Goal: Task Accomplishment & Management: Complete application form

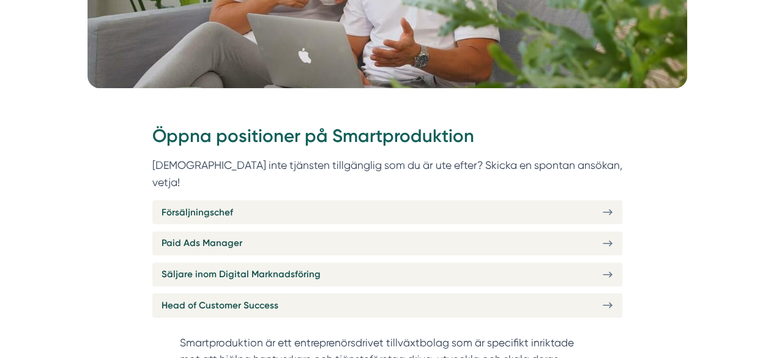
scroll to position [428, 0]
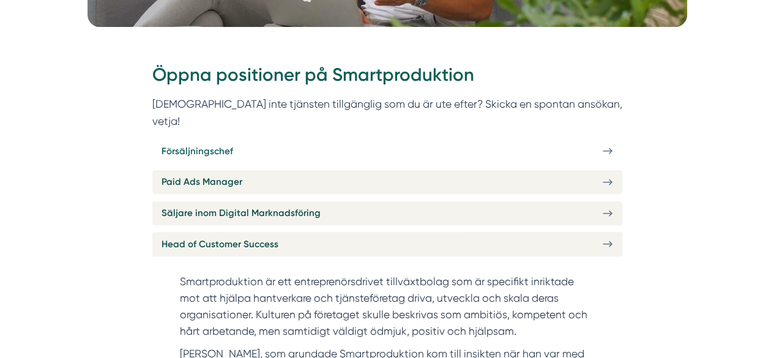
click at [401, 139] on link "Försäljningschef" at bounding box center [387, 151] width 470 height 24
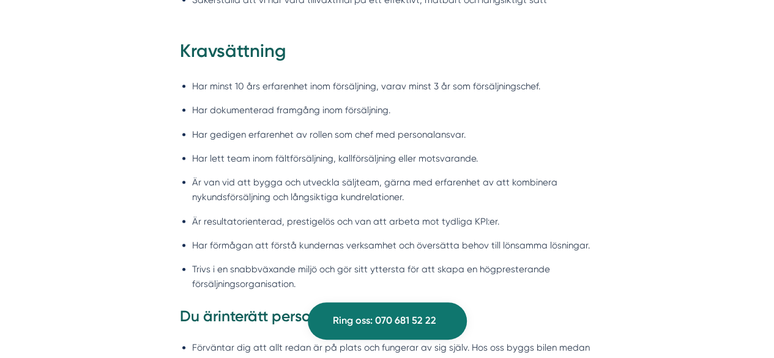
scroll to position [1224, 0]
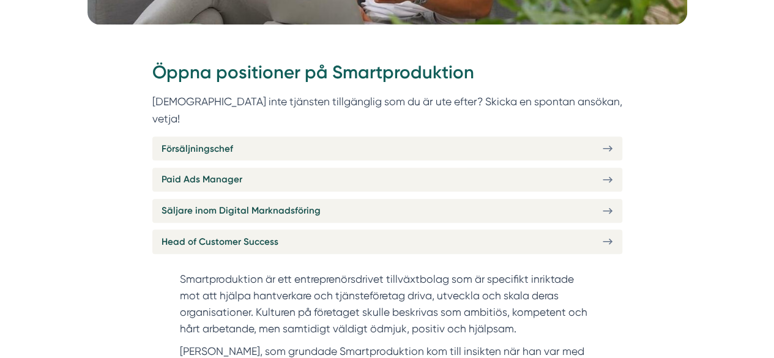
scroll to position [428, 0]
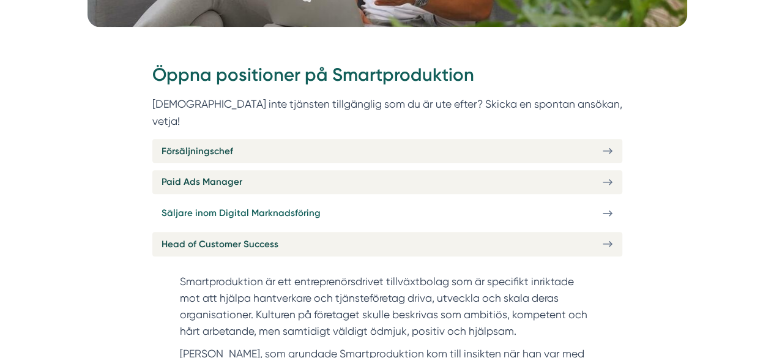
click at [296, 206] on span "Säljare inom Digital Marknadsföring" at bounding box center [241, 213] width 159 height 15
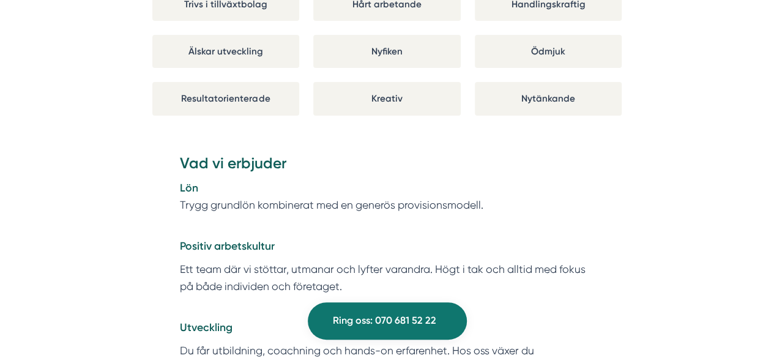
scroll to position [2080, 0]
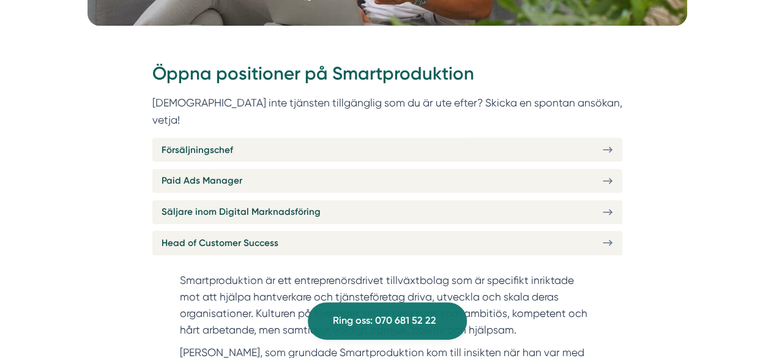
scroll to position [419, 0]
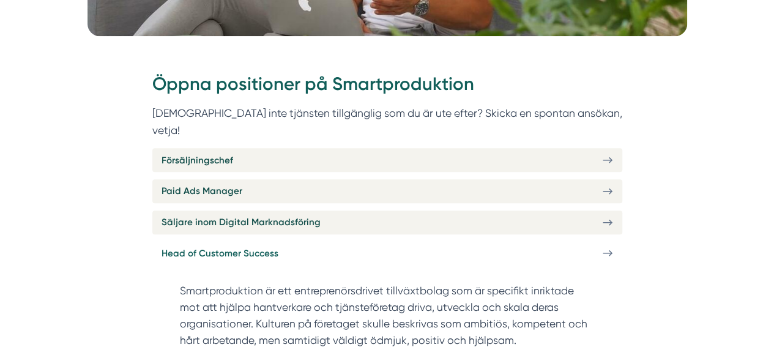
click at [303, 241] on link "Head of Customer Success" at bounding box center [387, 253] width 470 height 24
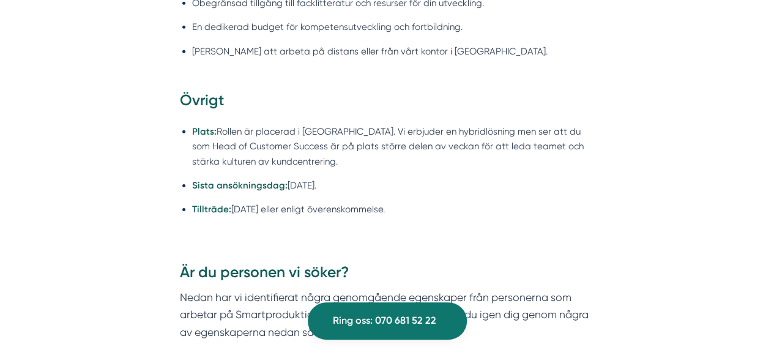
scroll to position [1897, 0]
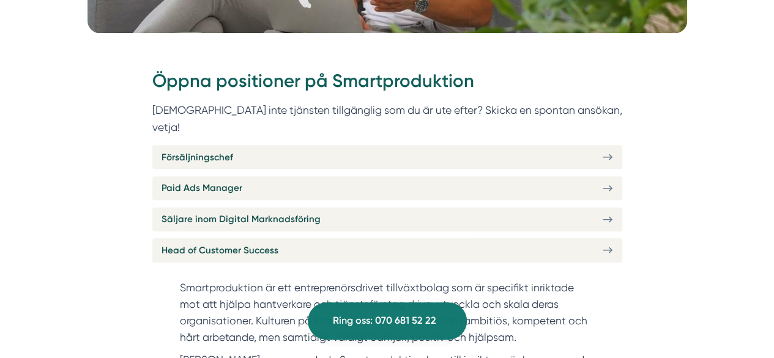
scroll to position [419, 0]
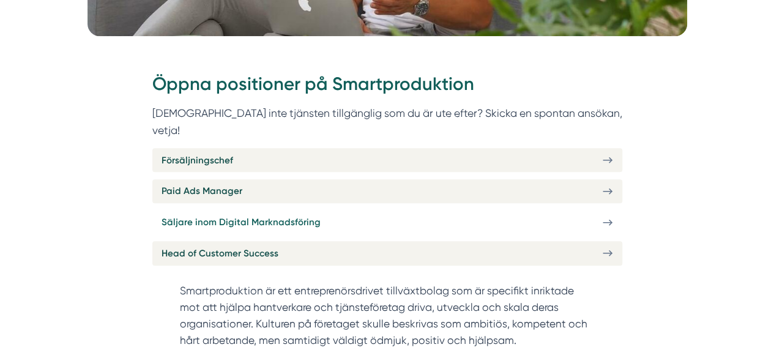
click at [324, 210] on link "Säljare inom Digital Marknadsföring" at bounding box center [387, 222] width 470 height 24
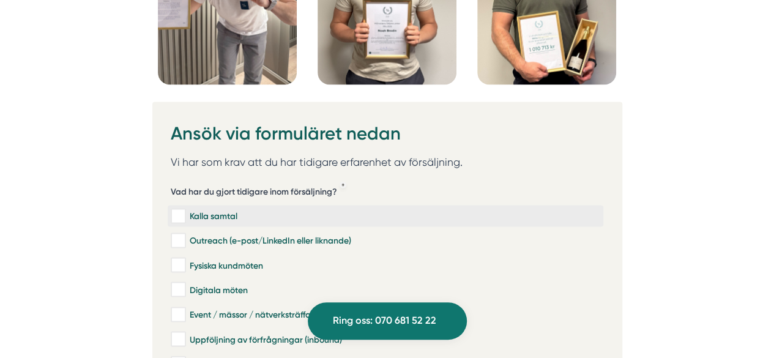
scroll to position [3487, 0]
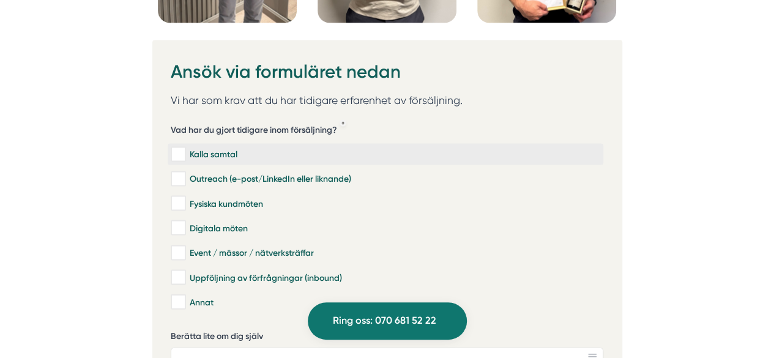
click at [182, 149] on input "Kalla samtal" at bounding box center [178, 155] width 14 height 12
checkbox input "true"
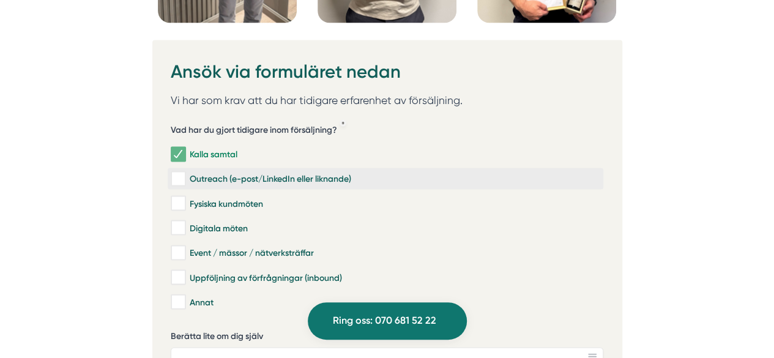
click at [184, 173] on input "Outreach (e-post/LinkedIn eller liknande)" at bounding box center [178, 179] width 14 height 12
checkbox input "true"
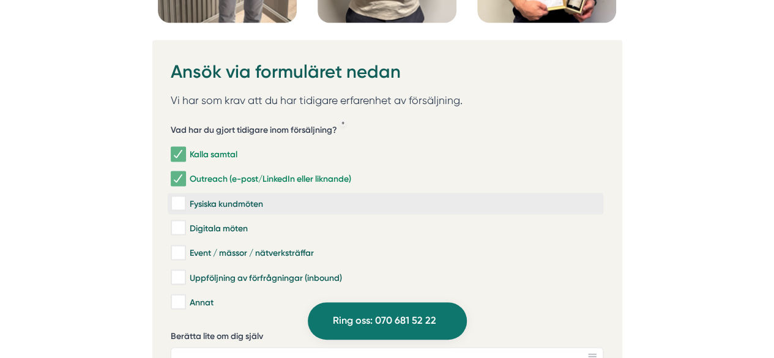
click at [185, 193] on label "Fysiska kundmöten" at bounding box center [386, 203] width 436 height 21
click at [185, 198] on input "Fysiska kundmöten" at bounding box center [178, 204] width 14 height 12
checkbox input "true"
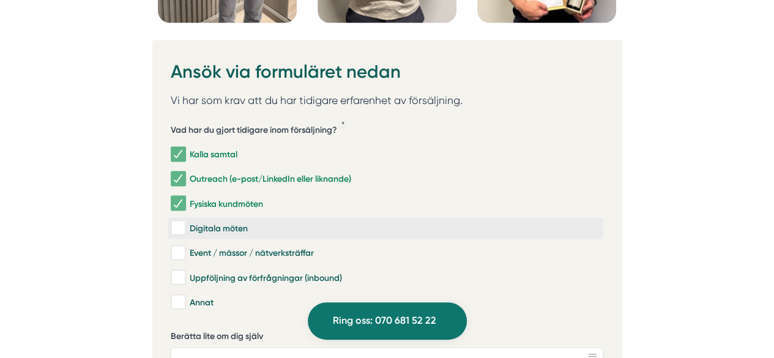
click at [183, 222] on input "Digitala möten" at bounding box center [178, 228] width 14 height 12
checkbox input "true"
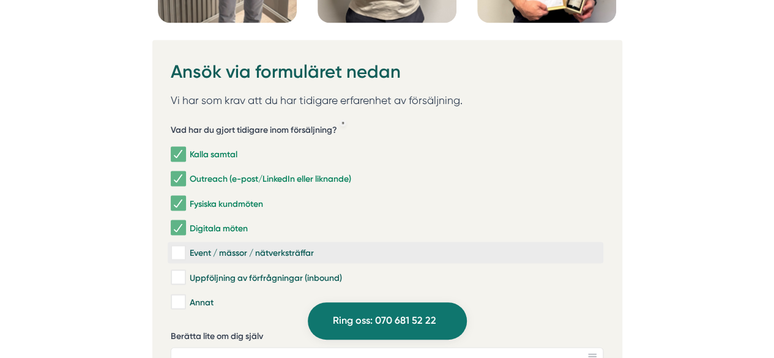
click at [182, 247] on input "Event / mässor / nätverksträffar" at bounding box center [178, 253] width 14 height 12
checkbox input "true"
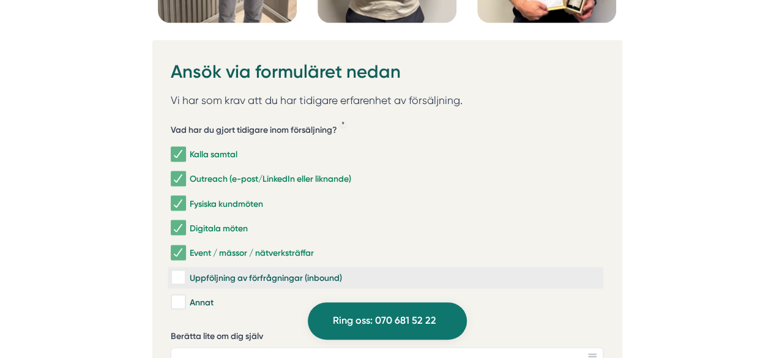
click at [182, 272] on input "Uppföljning av förfrågningar (inbound)" at bounding box center [178, 278] width 14 height 12
checkbox input "true"
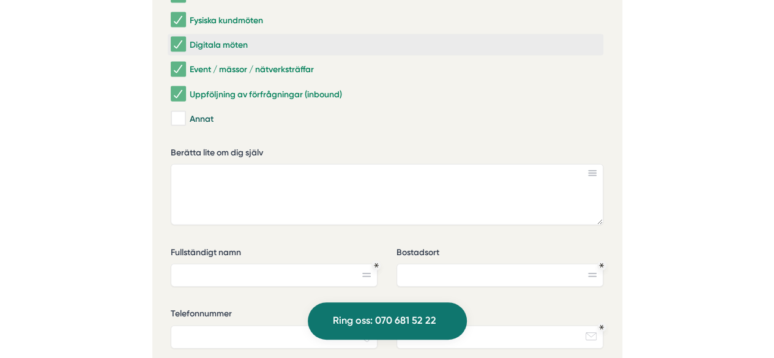
scroll to position [3732, 0]
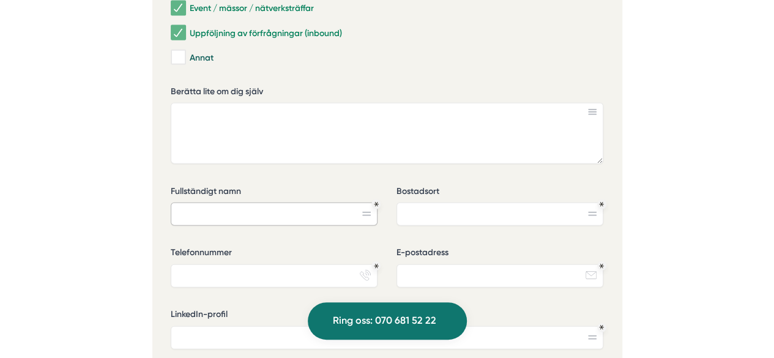
click at [327, 203] on input "Fullständigt namn" at bounding box center [274, 214] width 207 height 23
type input "Emma Grelsson"
click at [449, 203] on input "Bostadsort" at bounding box center [499, 214] width 207 height 23
type input "Gävle"
click at [322, 264] on input "Telefonnummer" at bounding box center [274, 275] width 207 height 23
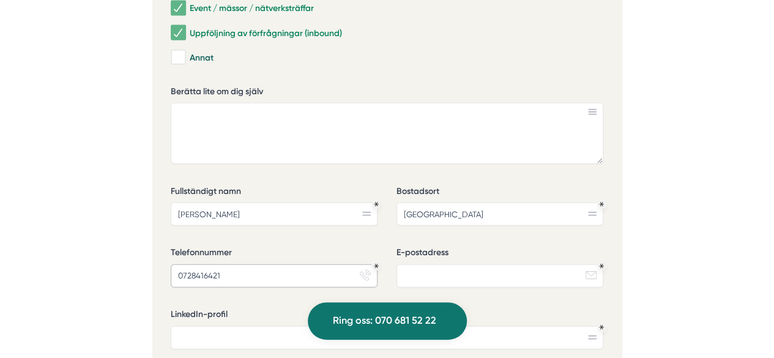
type input "0728416421"
click at [518, 264] on input "E-postadress" at bounding box center [499, 275] width 207 height 23
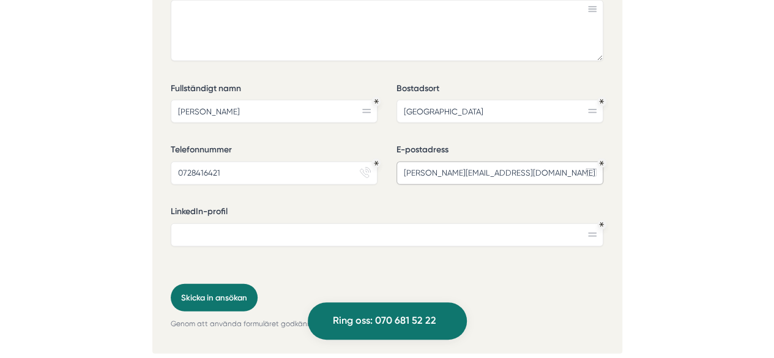
scroll to position [3855, 0]
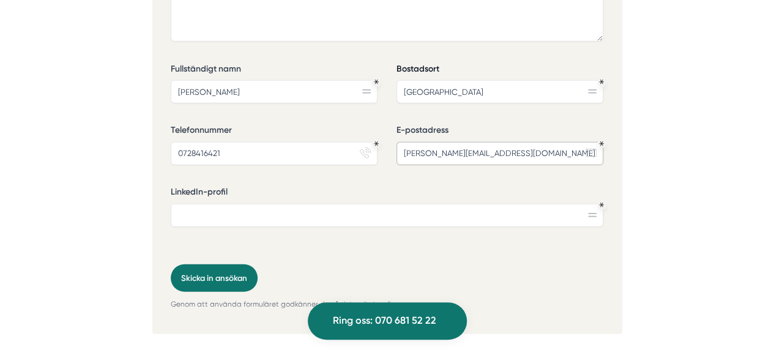
type input "emma.grelsson@hotmail.com"
click at [365, 204] on input "LinkedIn-profil" at bounding box center [387, 215] width 433 height 23
paste input "www.linkedin.com/in/emma-grelsson-490972124"
type input "www.linkedin.com/in/emma-grelsson-490972124"
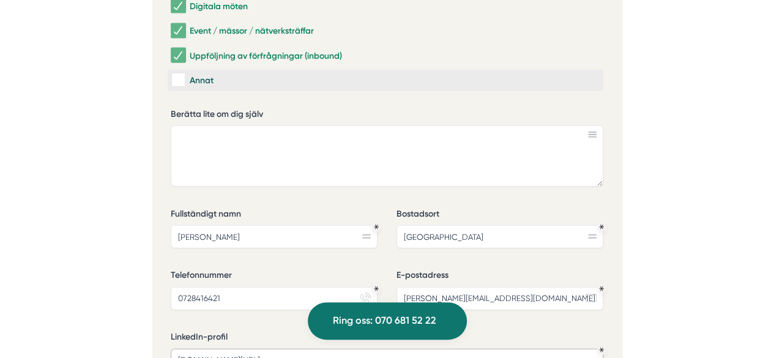
scroll to position [3671, 0]
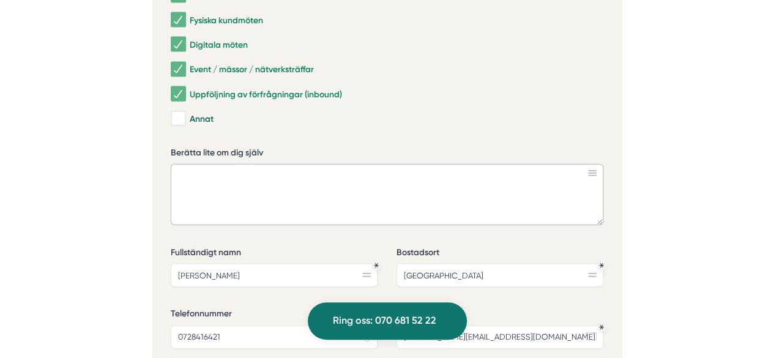
click at [264, 164] on textarea "Berätta lite om dig själv" at bounding box center [387, 194] width 433 height 61
paste textarea "Mitt namn är Emma Erica Grelsson och jag är en positiv, målinriktad och driftig…"
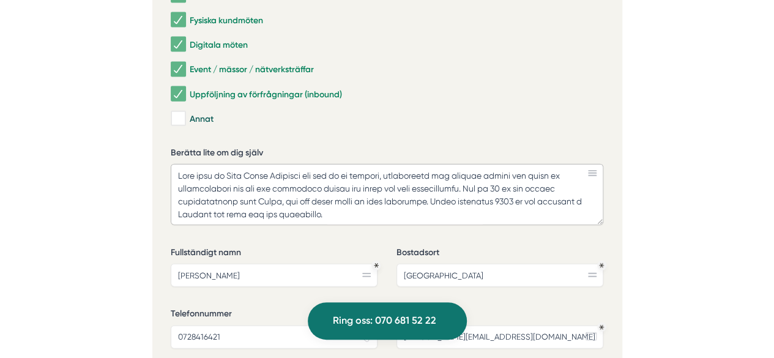
scroll to position [188, 0]
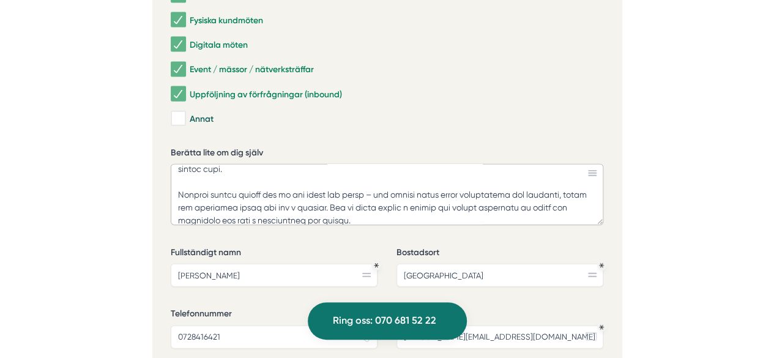
click at [324, 164] on textarea "Berätta lite om dig själv" at bounding box center [387, 194] width 433 height 61
click at [530, 164] on textarea "Berätta lite om dig själv" at bounding box center [387, 194] width 433 height 61
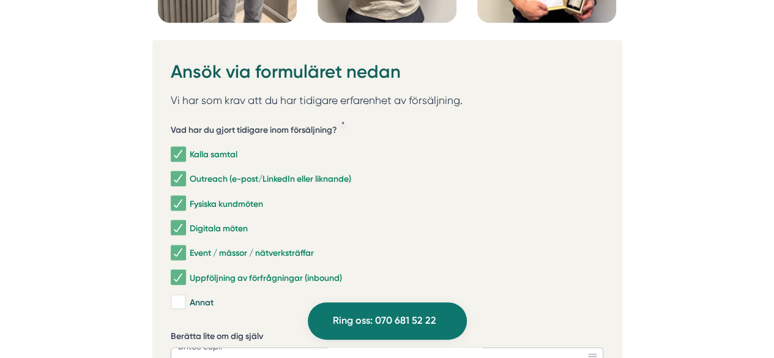
scroll to position [3793, 0]
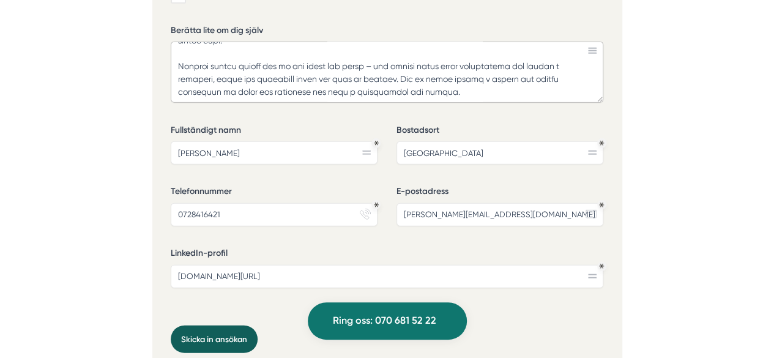
type textarea "Mitt namn är Emma Erica Grelsson och jag är en positiv, målinriktad och driftig…"
click at [231, 325] on button "Skicka in ansökan" at bounding box center [214, 339] width 87 height 28
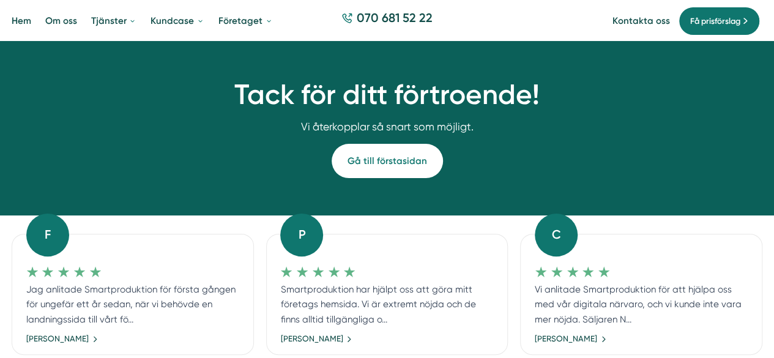
scroll to position [122, 0]
